Goal: Information Seeking & Learning: Learn about a topic

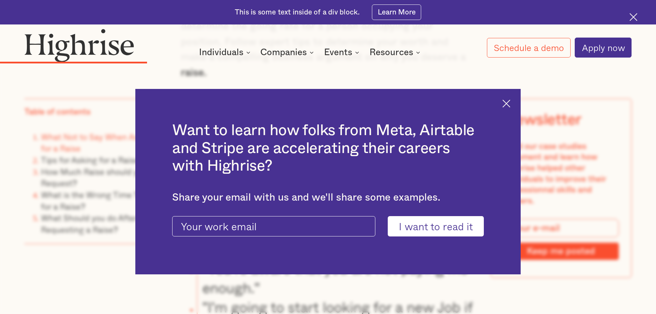
scroll to position [1653, 0]
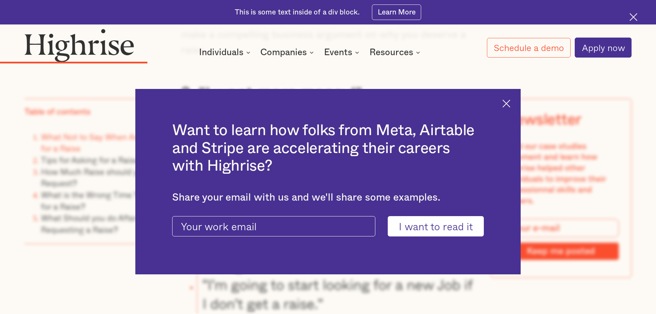
click at [510, 101] on img at bounding box center [506, 104] width 8 height 8
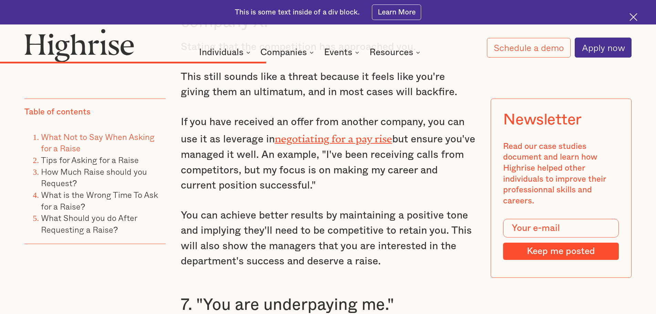
scroll to position [2721, 0]
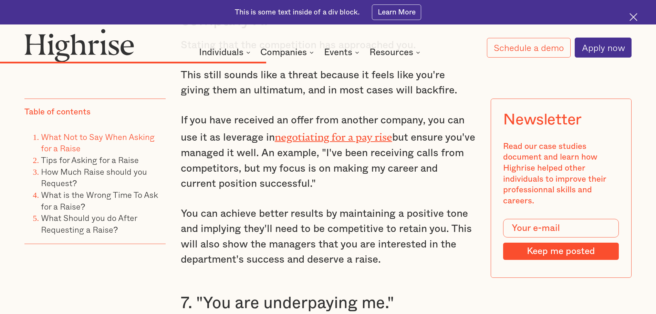
drag, startPoint x: 387, startPoint y: 162, endPoint x: 171, endPoint y: 110, distance: 221.6
drag, startPoint x: 174, startPoint y: 108, endPoint x: 324, endPoint y: 162, distance: 159.3
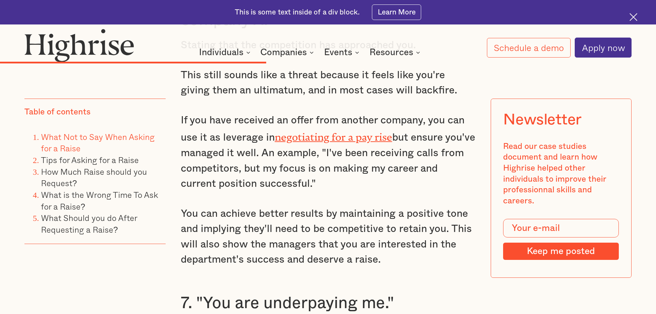
click at [324, 162] on p "If you have received an offer from another company, you can use it as leverage …" at bounding box center [328, 152] width 295 height 79
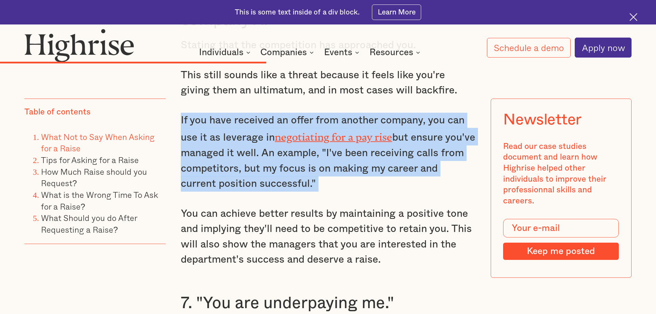
drag, startPoint x: 324, startPoint y: 162, endPoint x: 174, endPoint y: 106, distance: 160.2
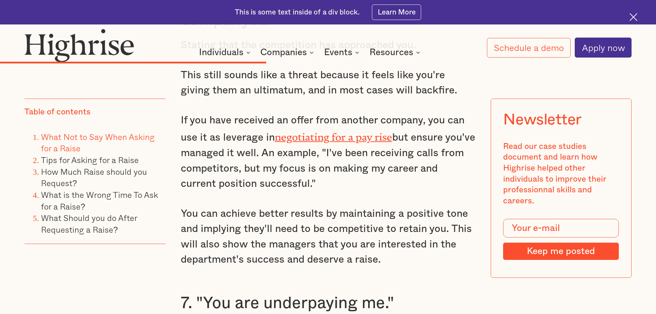
drag, startPoint x: 175, startPoint y: 103, endPoint x: 339, endPoint y: 170, distance: 176.6
click at [339, 170] on p "If you have received an offer from another company, you can use it as leverage …" at bounding box center [328, 152] width 295 height 79
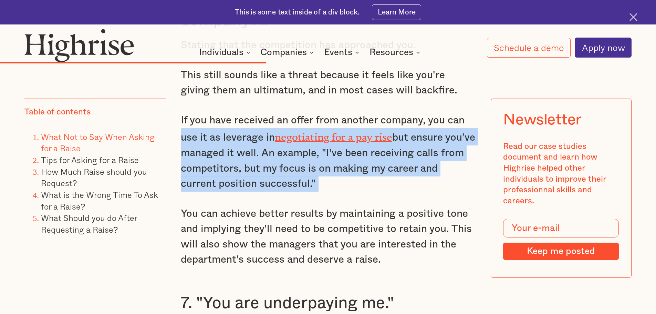
drag, startPoint x: 286, startPoint y: 154, endPoint x: 190, endPoint y: 122, distance: 101.3
click at [190, 122] on p "If you have received an offer from another company, you can use it as leverage …" at bounding box center [328, 152] width 295 height 79
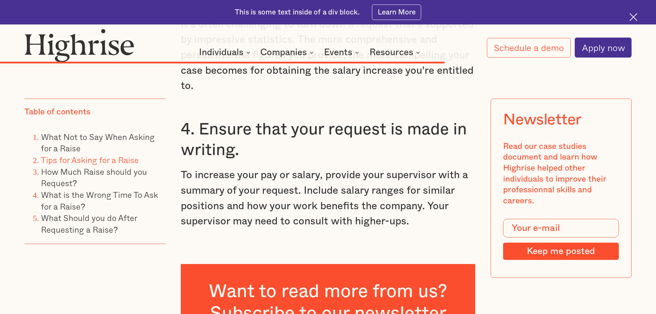
scroll to position [4373, 0]
